Goal: Check status: Check status

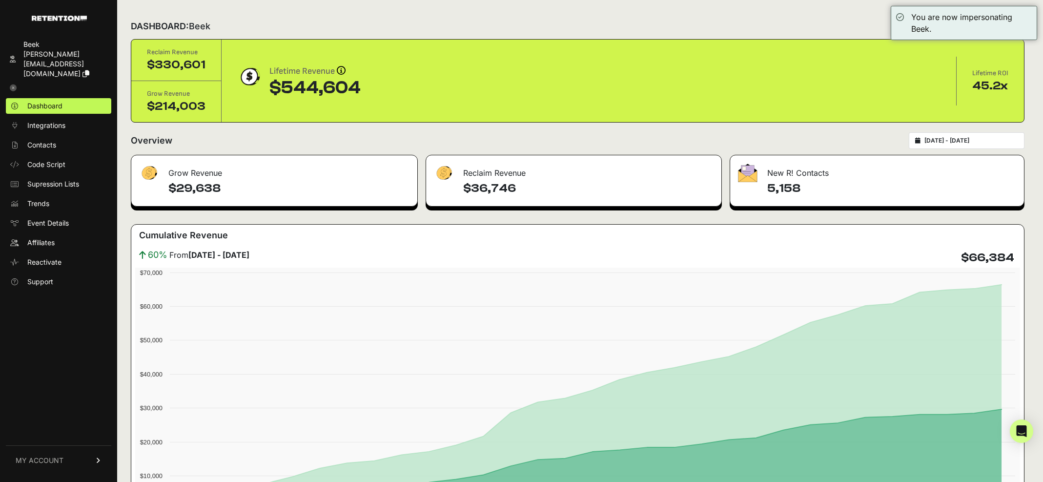
type input "[DATE]"
click at [941, 141] on input "[DATE] - [DATE]" at bounding box center [971, 141] width 94 height 8
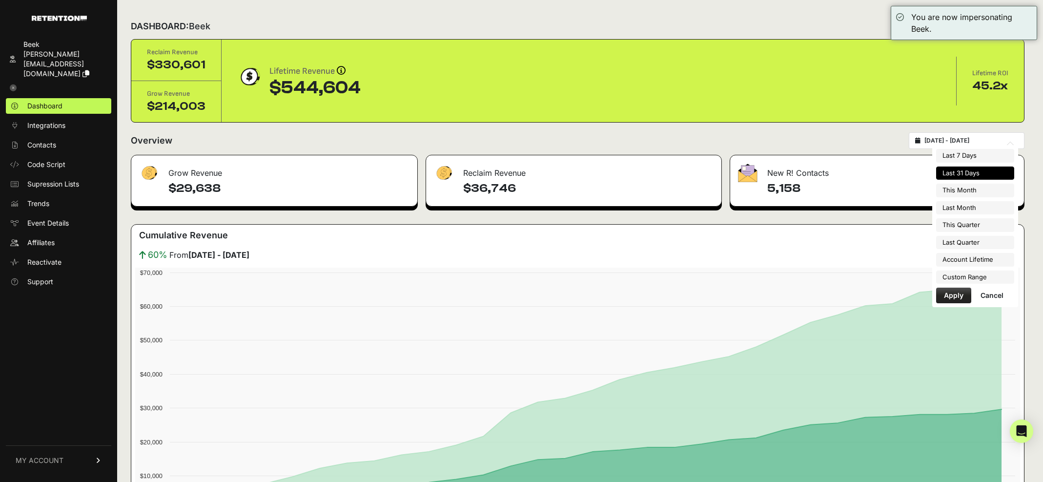
type input "[DATE]"
type input "2025-08-31"
type input "2025-07-01"
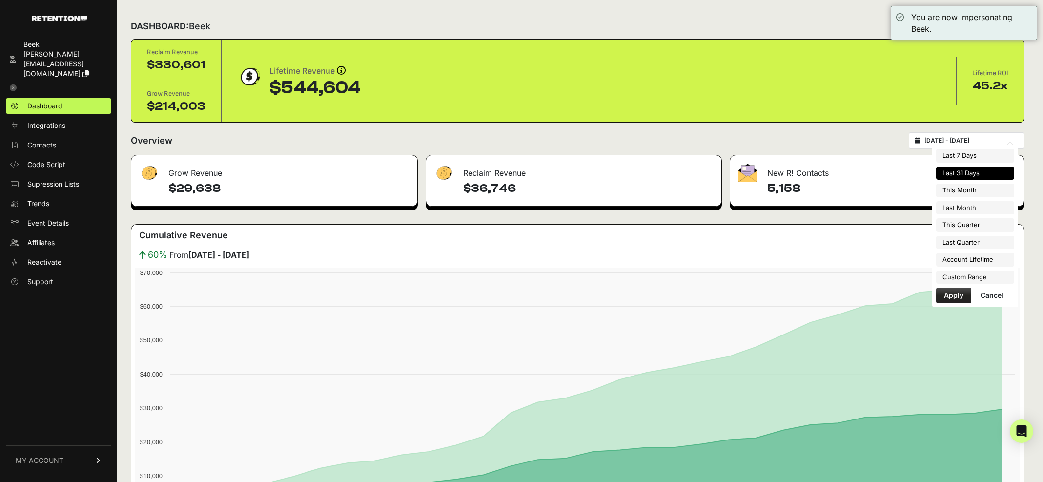
type input "2025-09-30"
type input "2025-08-17"
type input "2025-09-16"
type input "2025-04-01"
type input "2025-06-30"
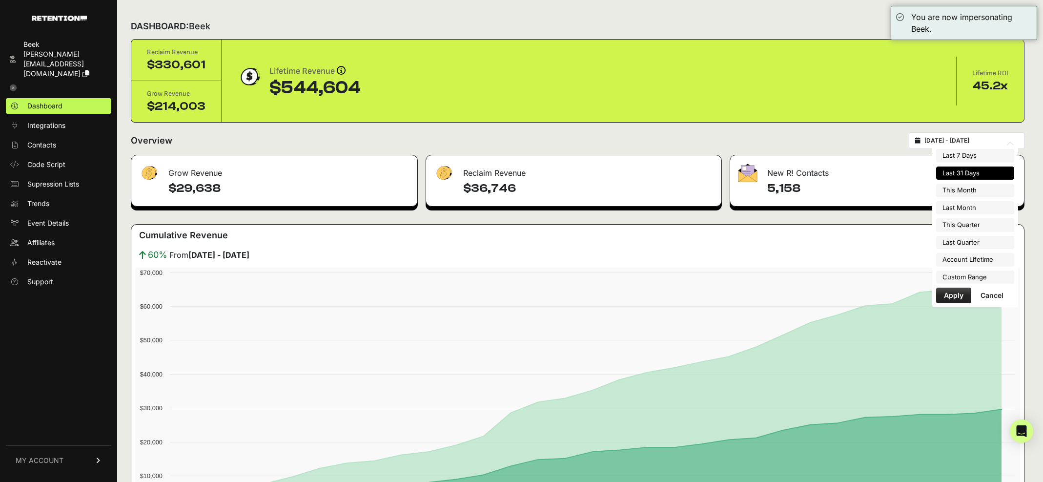
type input "2024-05-29"
type input "2025-09-16"
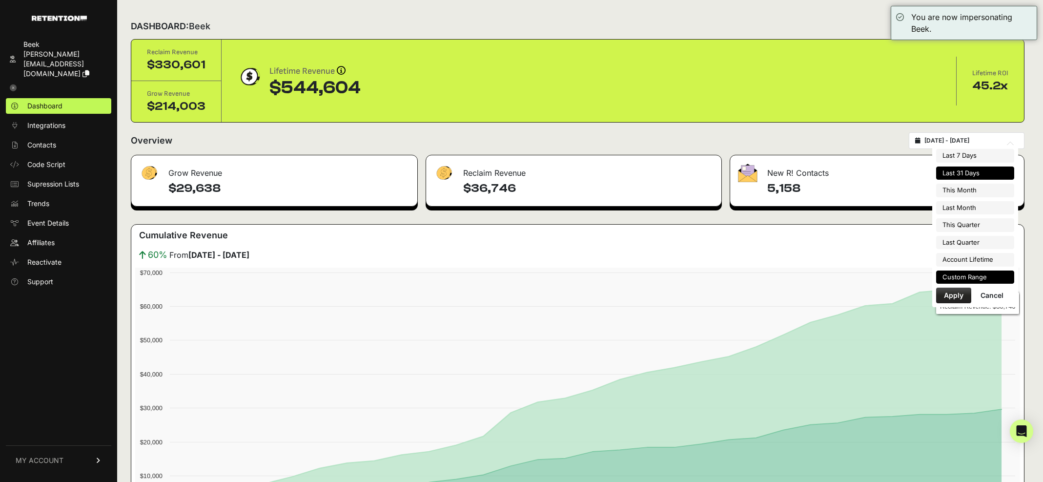
click at [966, 274] on li "Custom Range" at bounding box center [975, 277] width 78 height 14
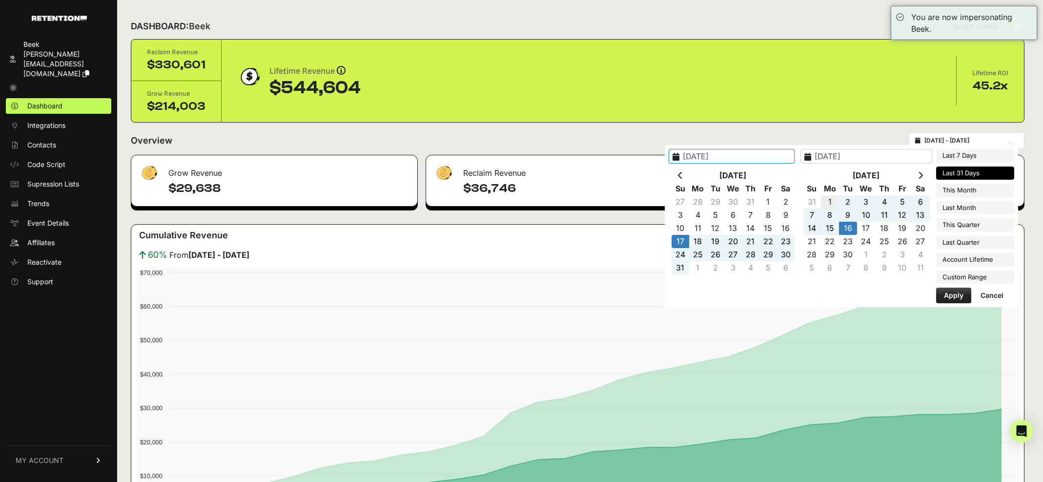
type input "2025-09-01"
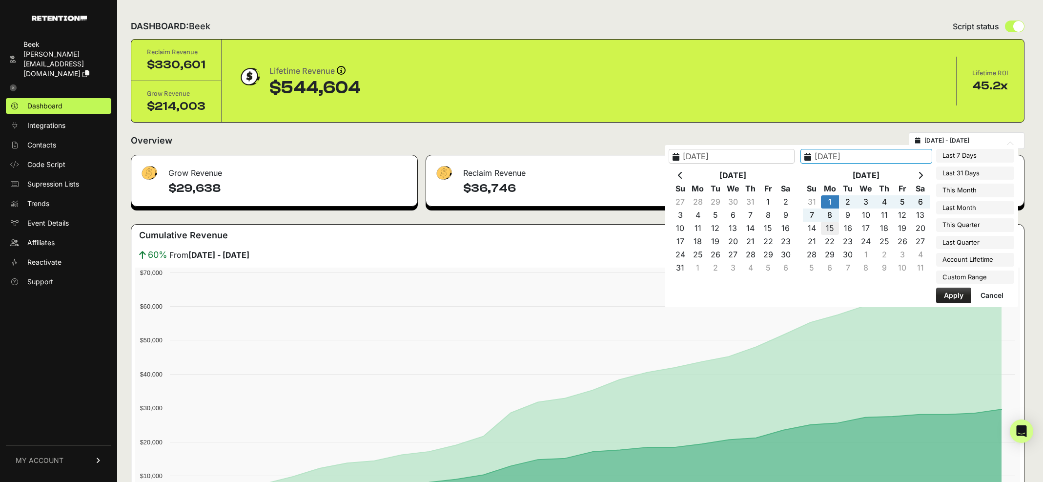
type input "2025-09-15"
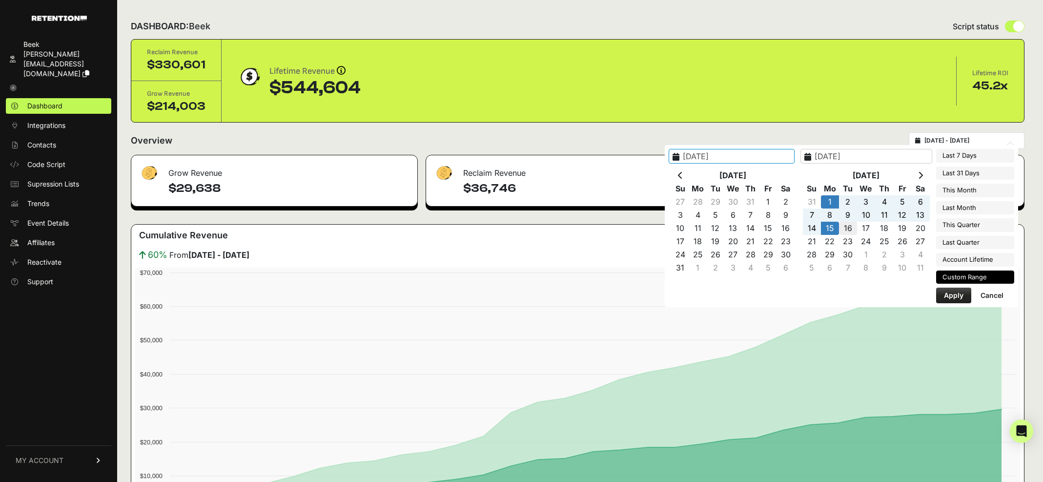
type input "2025-09-16"
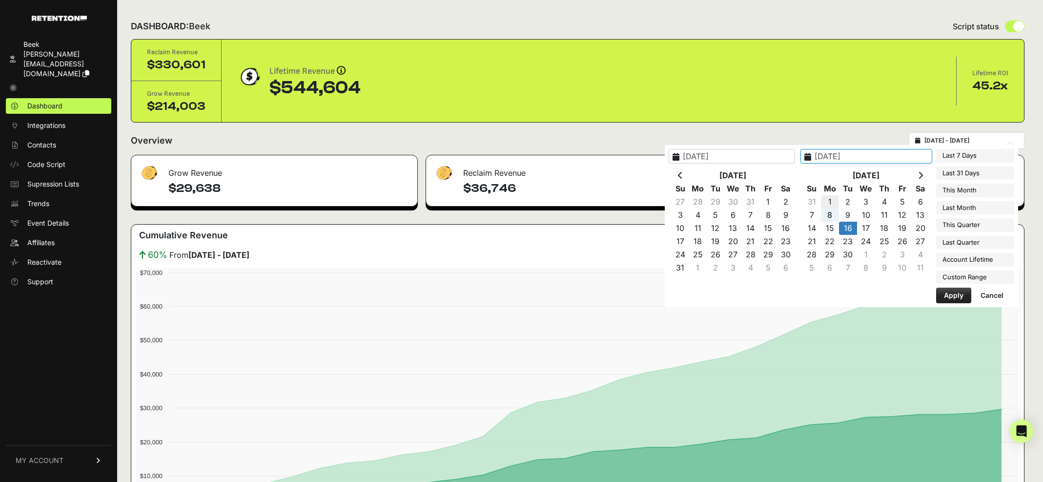
type input "2025-09-01"
type input "2025-09-16"
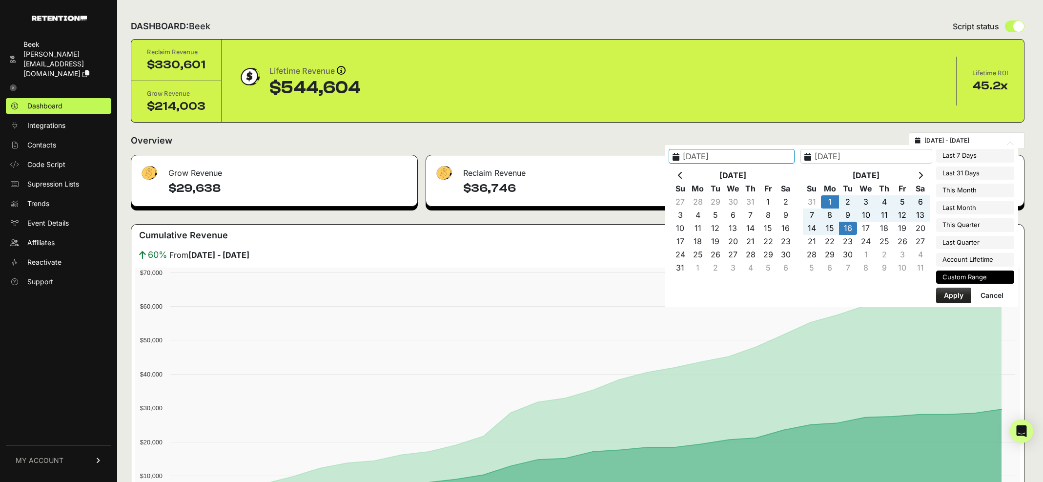
type input "2025-09-01"
click at [976, 277] on li "Custom Range" at bounding box center [975, 277] width 78 height 14
click at [959, 296] on button "Apply" at bounding box center [953, 295] width 35 height 16
type input "[DATE] - [DATE]"
